Goal: Transaction & Acquisition: Purchase product/service

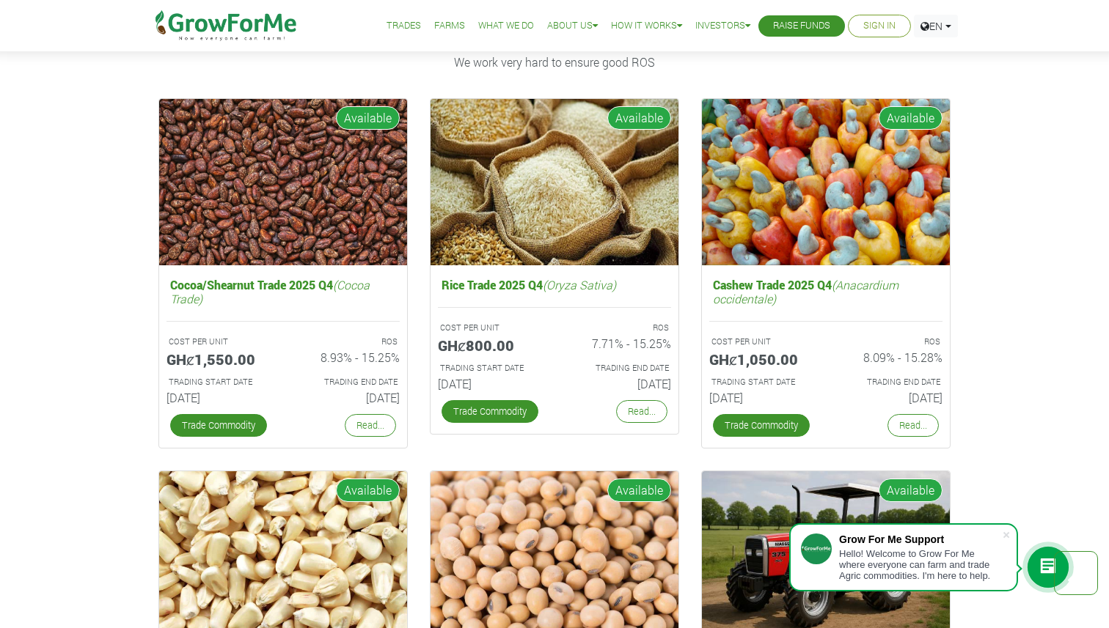
scroll to position [2097, 0]
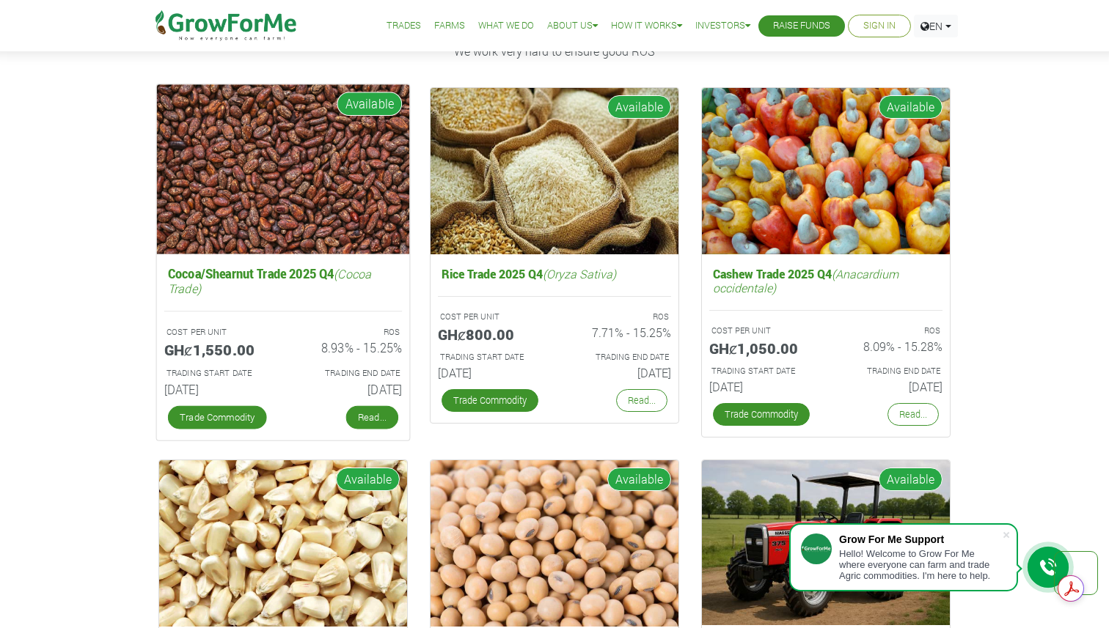
click at [367, 408] on link "Read..." at bounding box center [372, 417] width 52 height 23
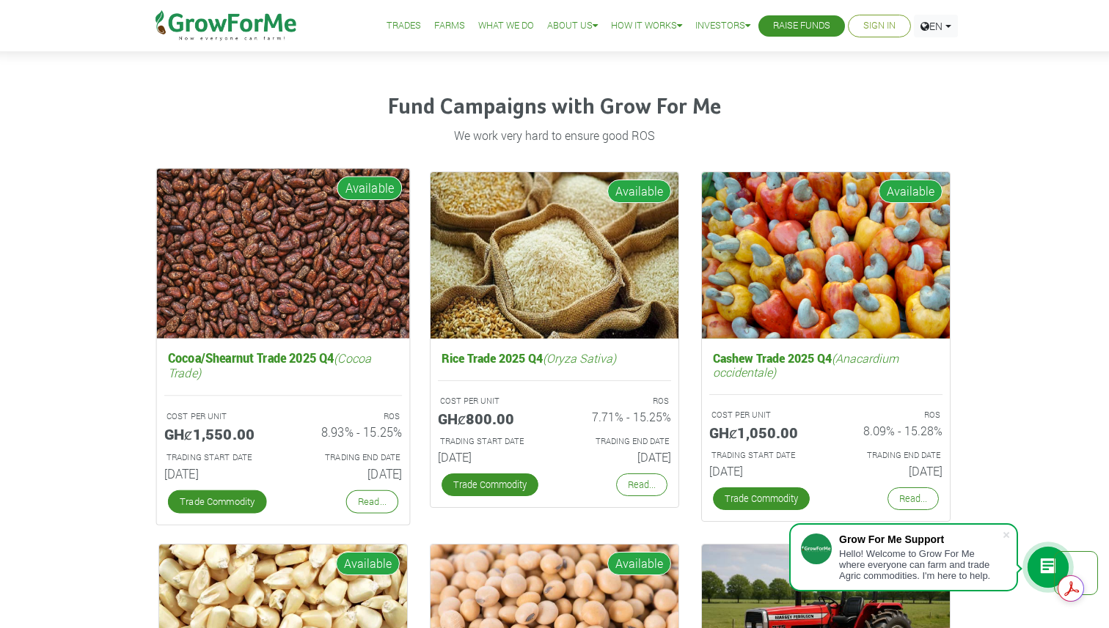
scroll to position [2382, 0]
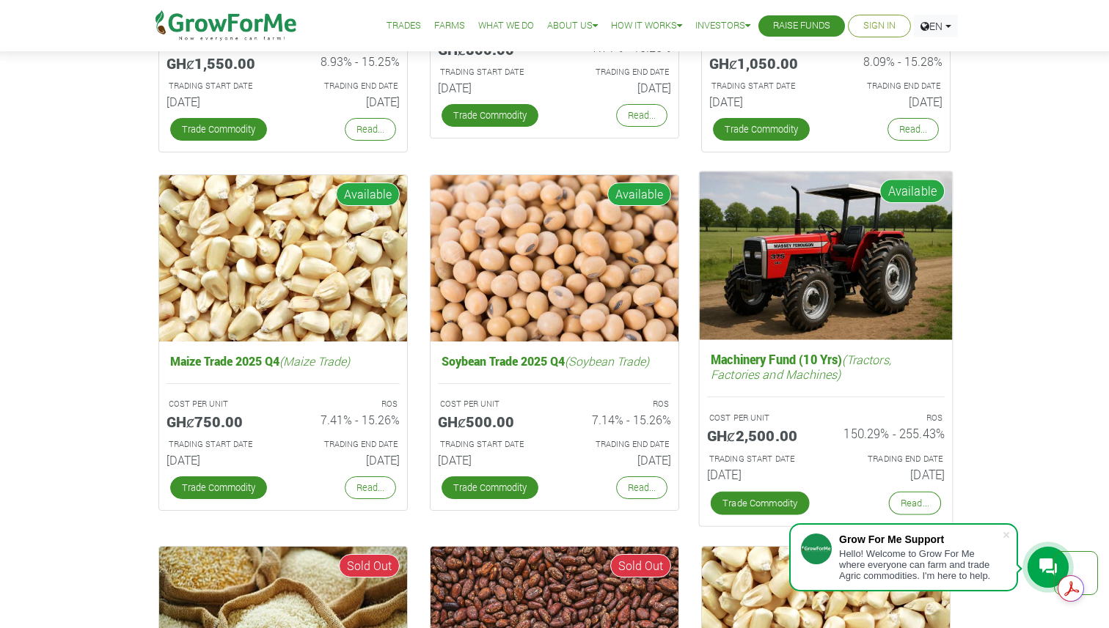
click at [749, 298] on img at bounding box center [825, 256] width 253 height 169
click at [773, 311] on img at bounding box center [825, 256] width 253 height 169
click at [742, 501] on link "Trade Commodity" at bounding box center [759, 503] width 99 height 23
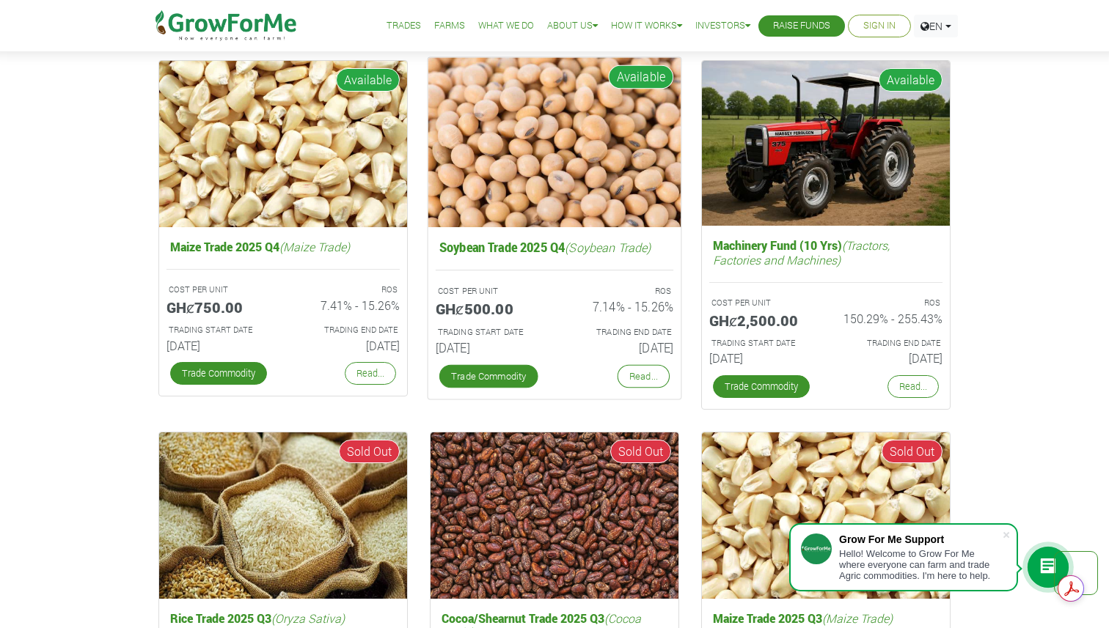
scroll to position [2381, 0]
